Goal: Check status: Check status

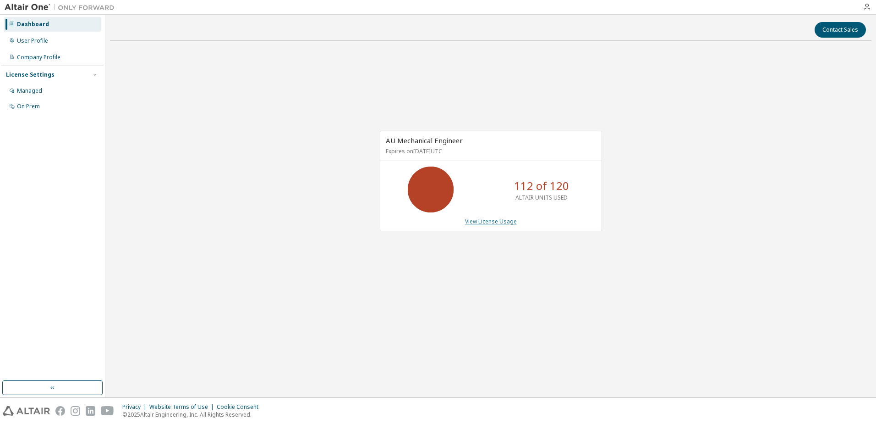
click at [473, 224] on link "View License Usage" at bounding box center [491, 221] width 52 height 8
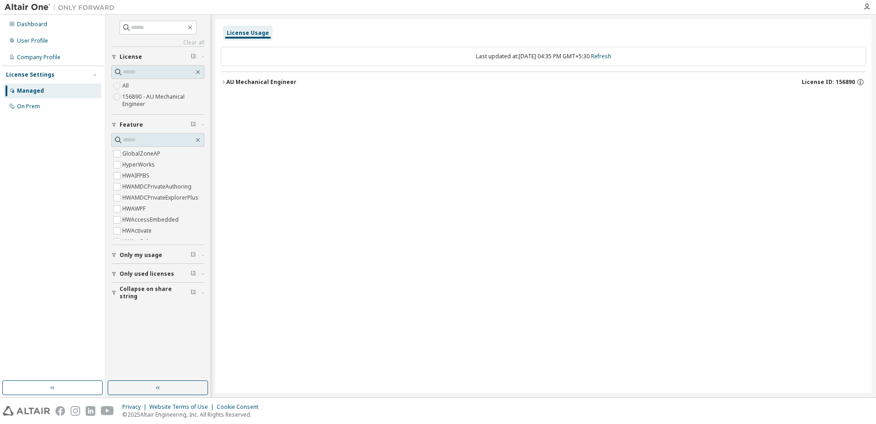
click at [230, 85] on div "AU Mechanical Engineer" at bounding box center [261, 81] width 70 height 7
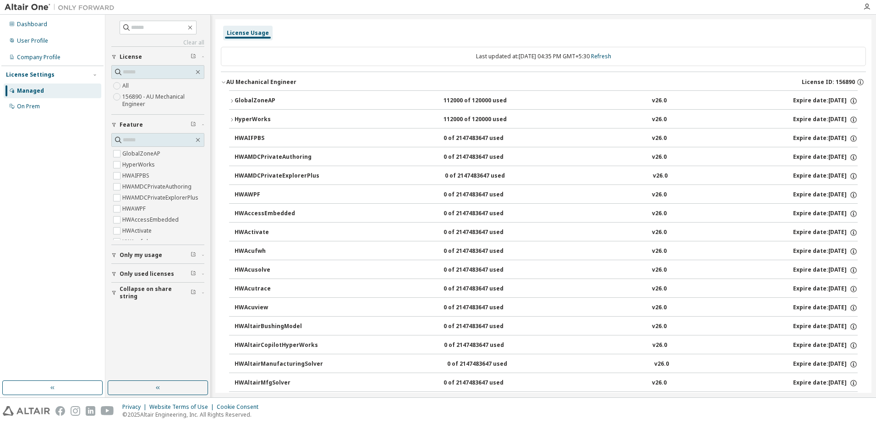
click at [244, 103] on div "GlobalZoneAP" at bounding box center [276, 101] width 83 height 8
